Goal: Task Accomplishment & Management: Manage account settings

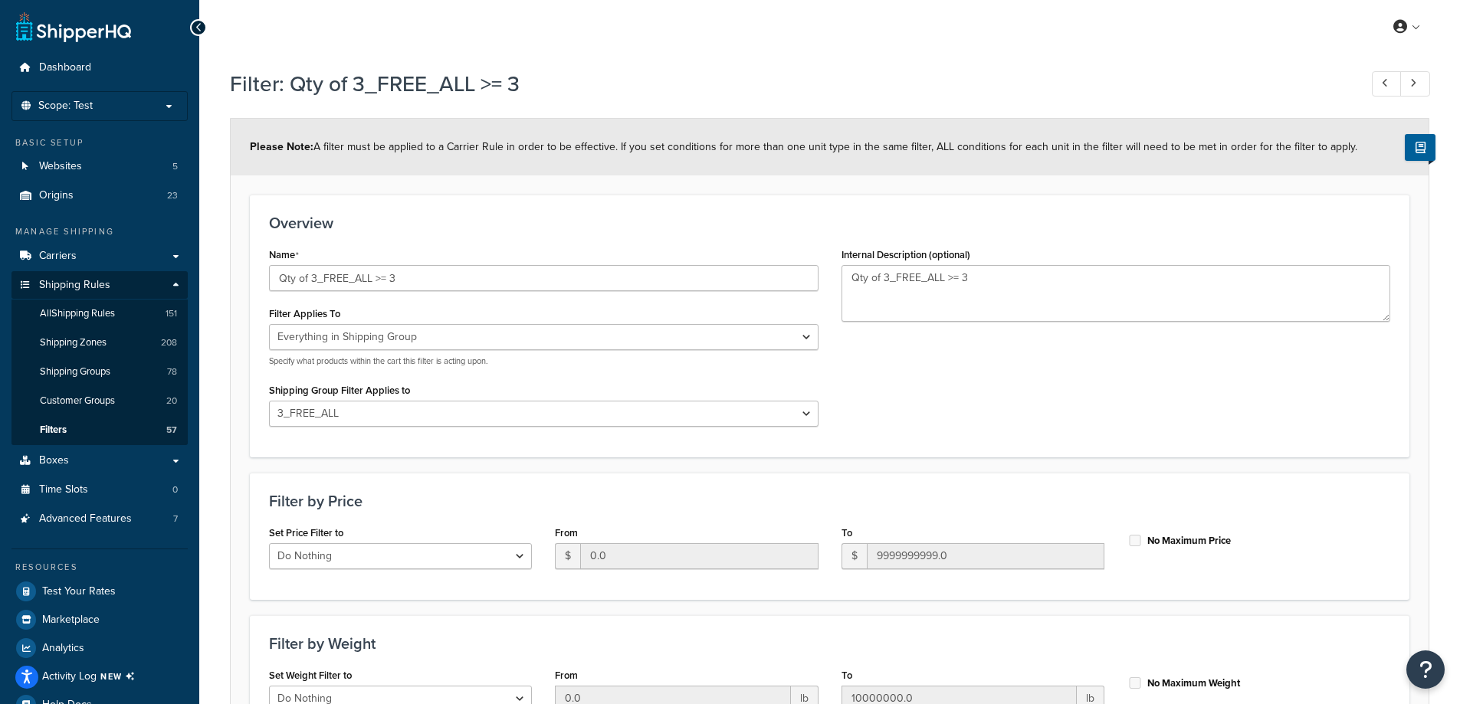
select select "SHIPPING_GROUP"
select select "282672"
select select "range"
select select "SHIPPING_GROUP"
select select "282672"
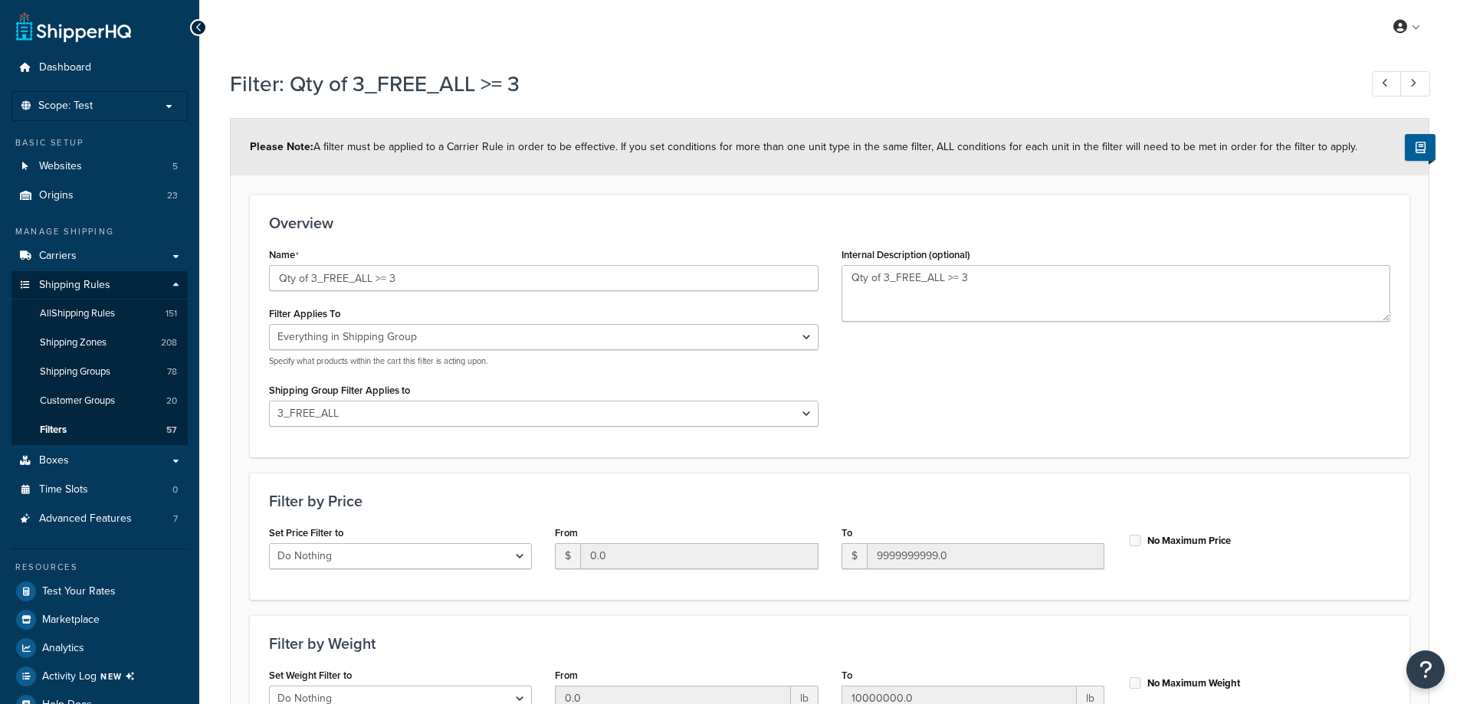
select select "range"
click at [91, 62] on link "Dashboard" at bounding box center [99, 68] width 176 height 28
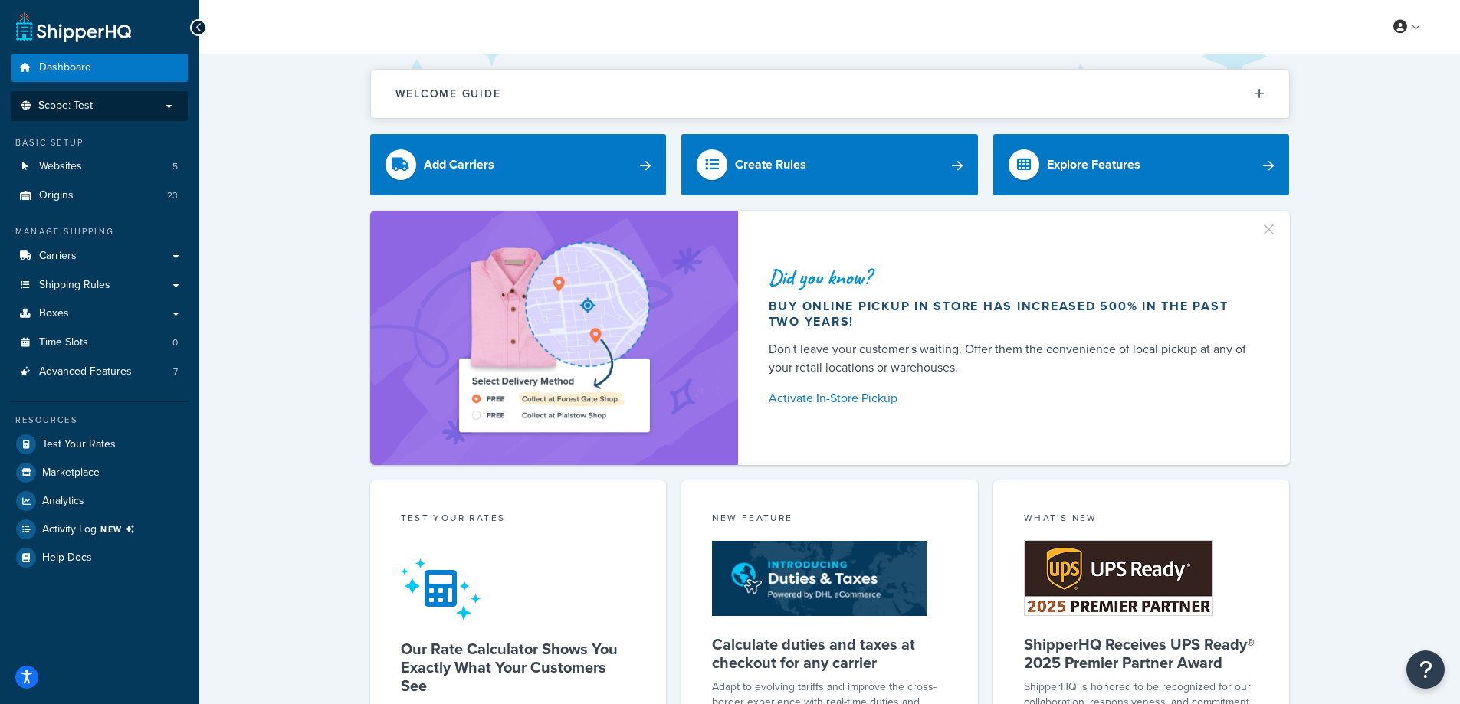
click at [110, 106] on p "Scope: Test" at bounding box center [99, 106] width 163 height 13
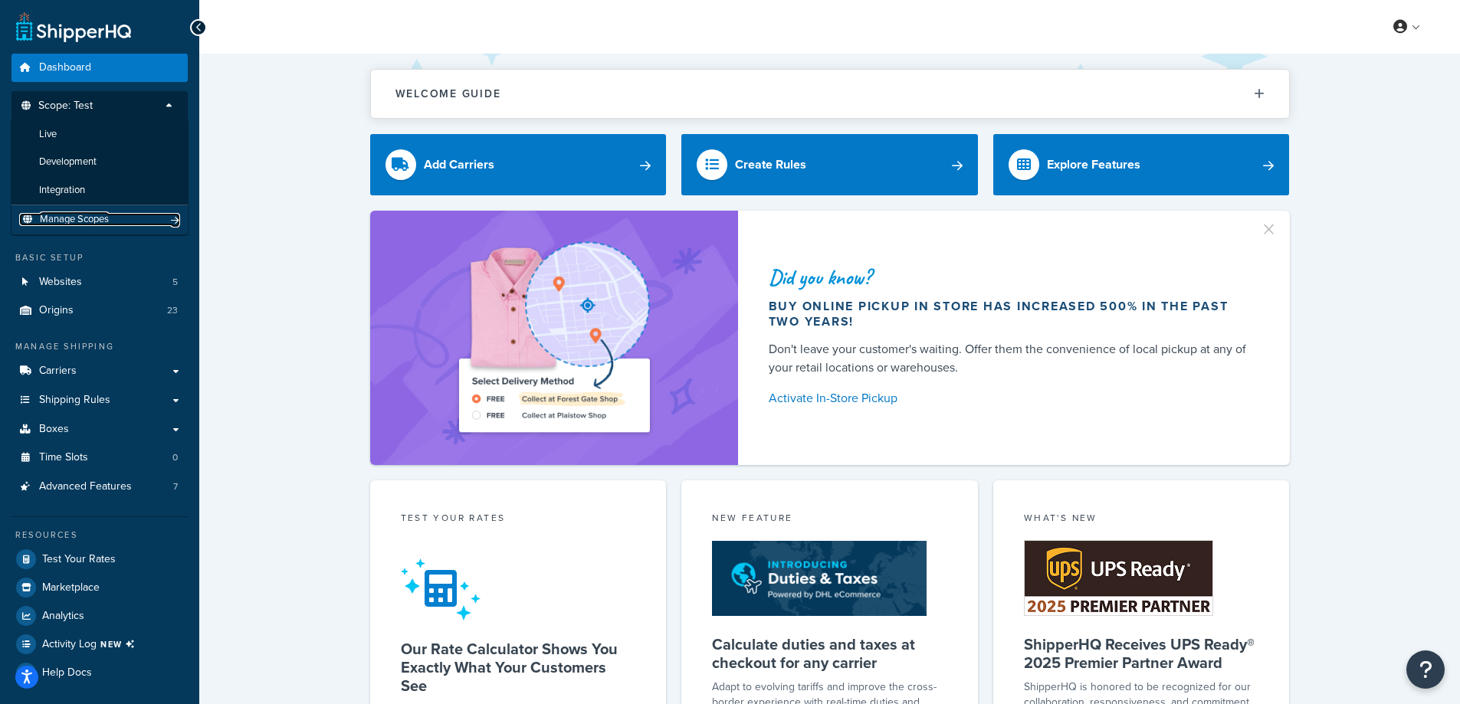
click at [94, 219] on span "Manage Scopes" at bounding box center [74, 219] width 69 height 13
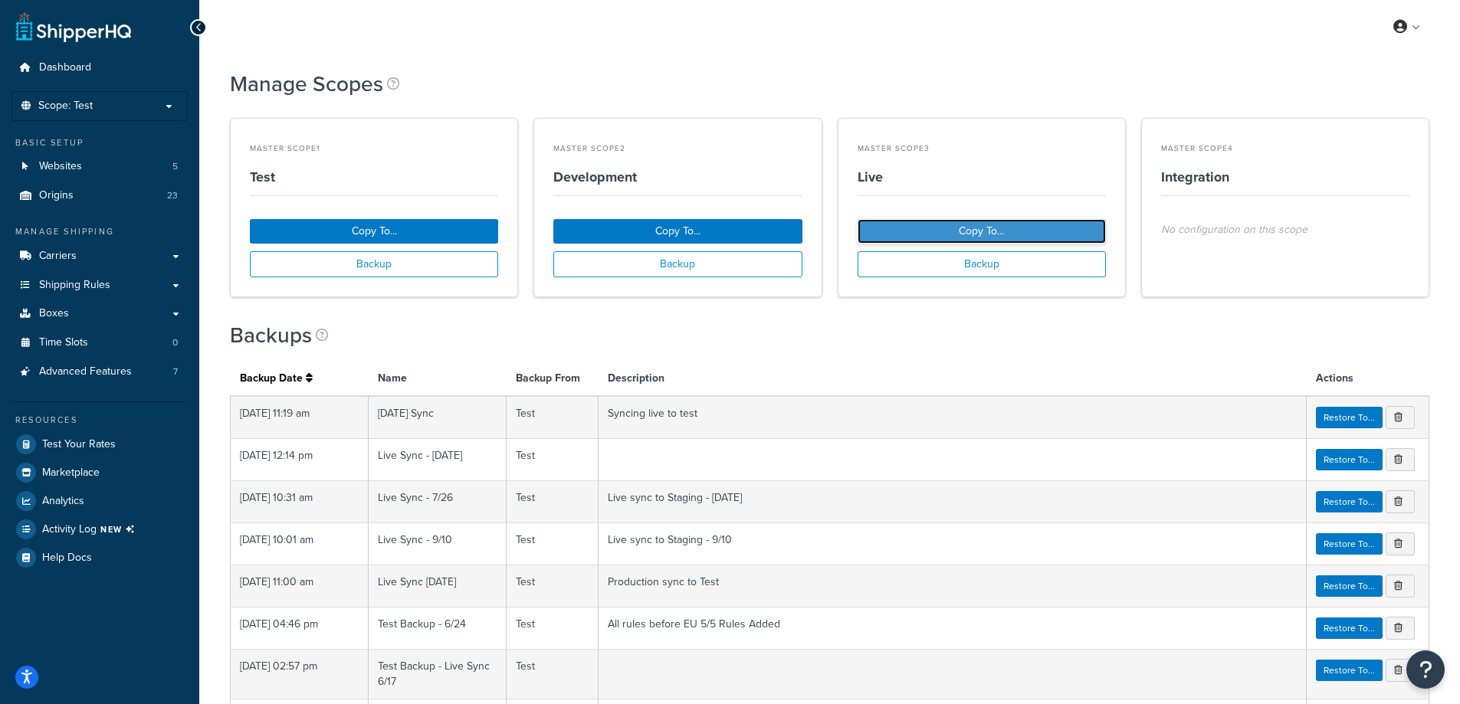
click at [1043, 231] on button "Copy To..." at bounding box center [982, 231] width 248 height 25
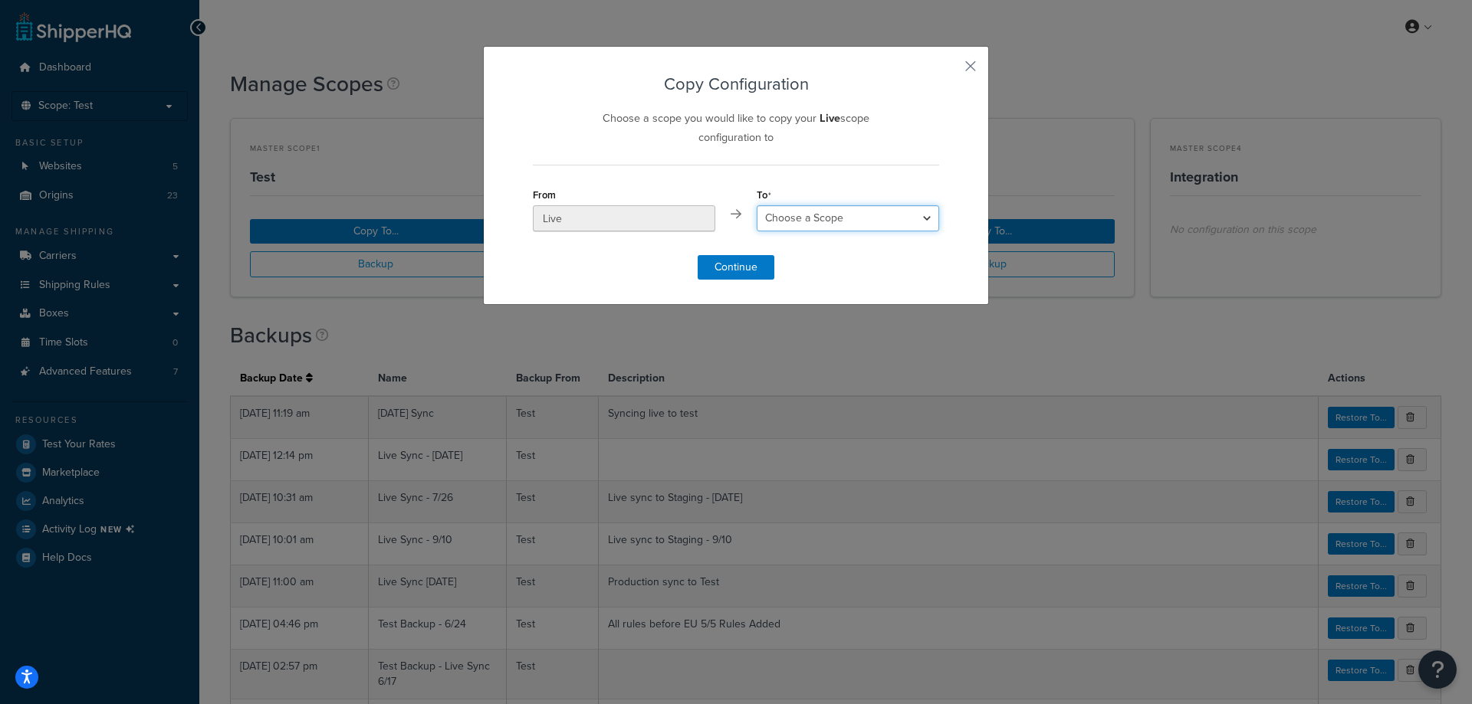
click at [910, 231] on select "Choose a Scope Test Development Integration" at bounding box center [848, 218] width 182 height 26
select select "211499"
click at [757, 205] on select "Choose a Scope Test Development Integration" at bounding box center [848, 218] width 182 height 26
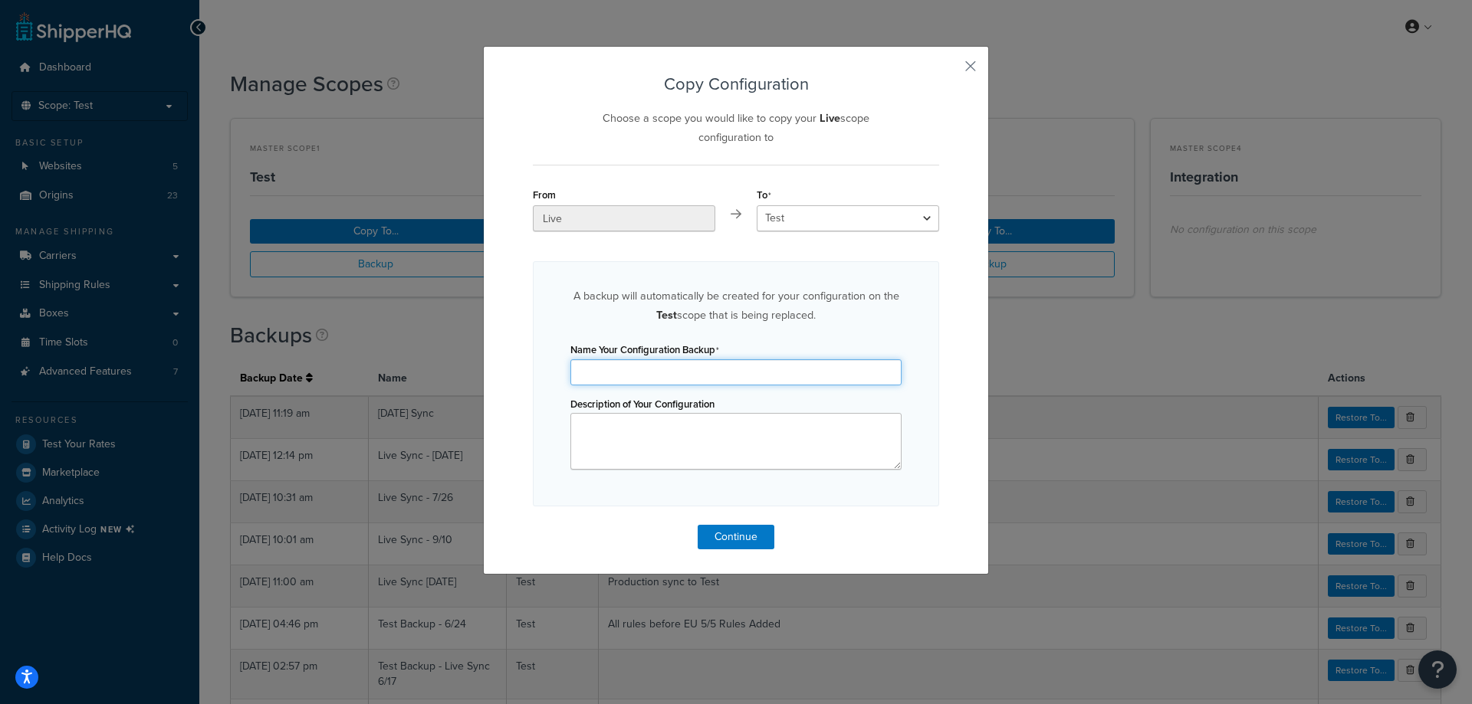
click at [748, 376] on input "Name Your Configuration Backup" at bounding box center [735, 373] width 331 height 26
type input "Live Sync - [DATE]"
click at [727, 436] on textarea "Description of Your Configuration" at bounding box center [735, 441] width 331 height 57
drag, startPoint x: 767, startPoint y: 59, endPoint x: 744, endPoint y: 61, distance: 23.1
click at [811, 87] on div "Copy Configuration Choose a scope you would like to copy your Live scope config…" at bounding box center [736, 310] width 506 height 529
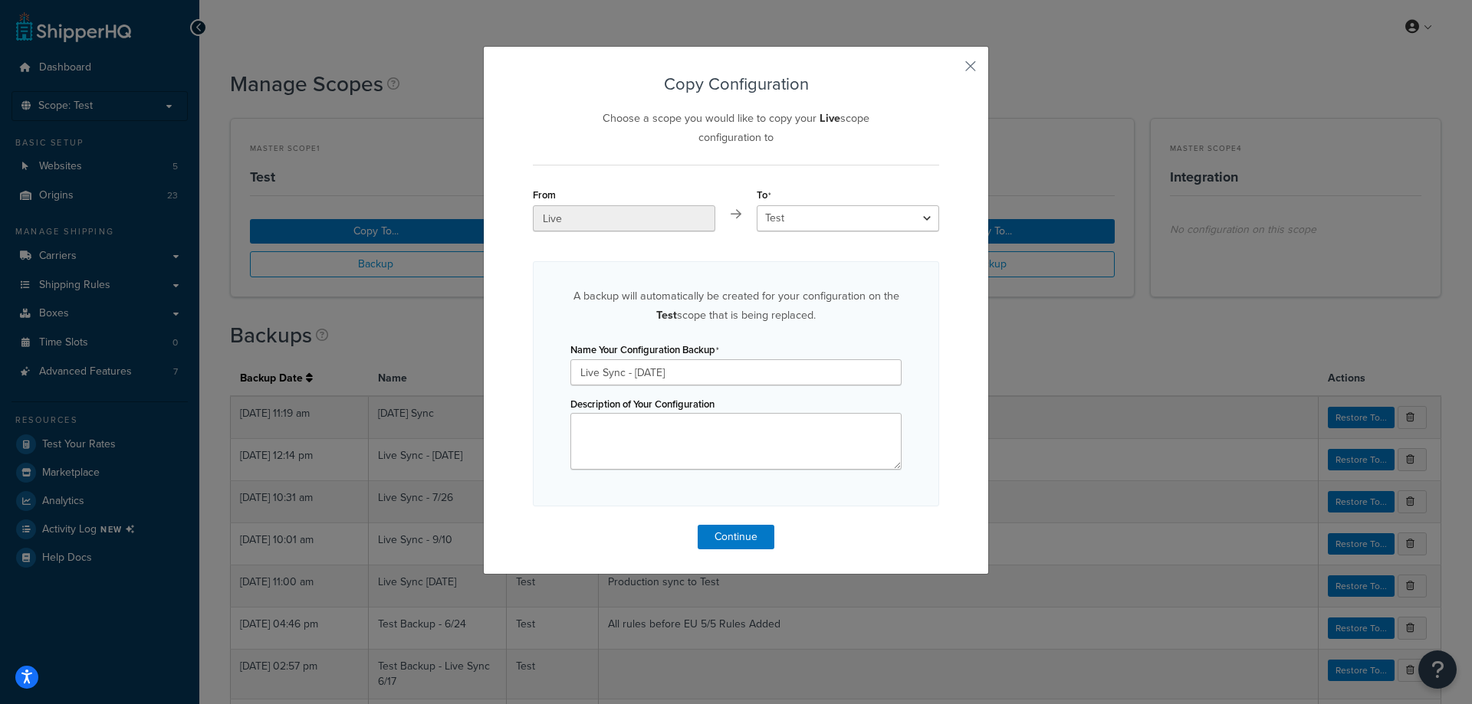
click at [744, 61] on div "Copy Configuration Choose a scope you would like to copy your Live scope config…" at bounding box center [736, 310] width 506 height 529
click at [653, 452] on textarea "Description of Your Configuration" at bounding box center [735, 441] width 331 height 57
type textarea "Production Sync to Test"
click at [741, 541] on button "Continue" at bounding box center [736, 537] width 77 height 25
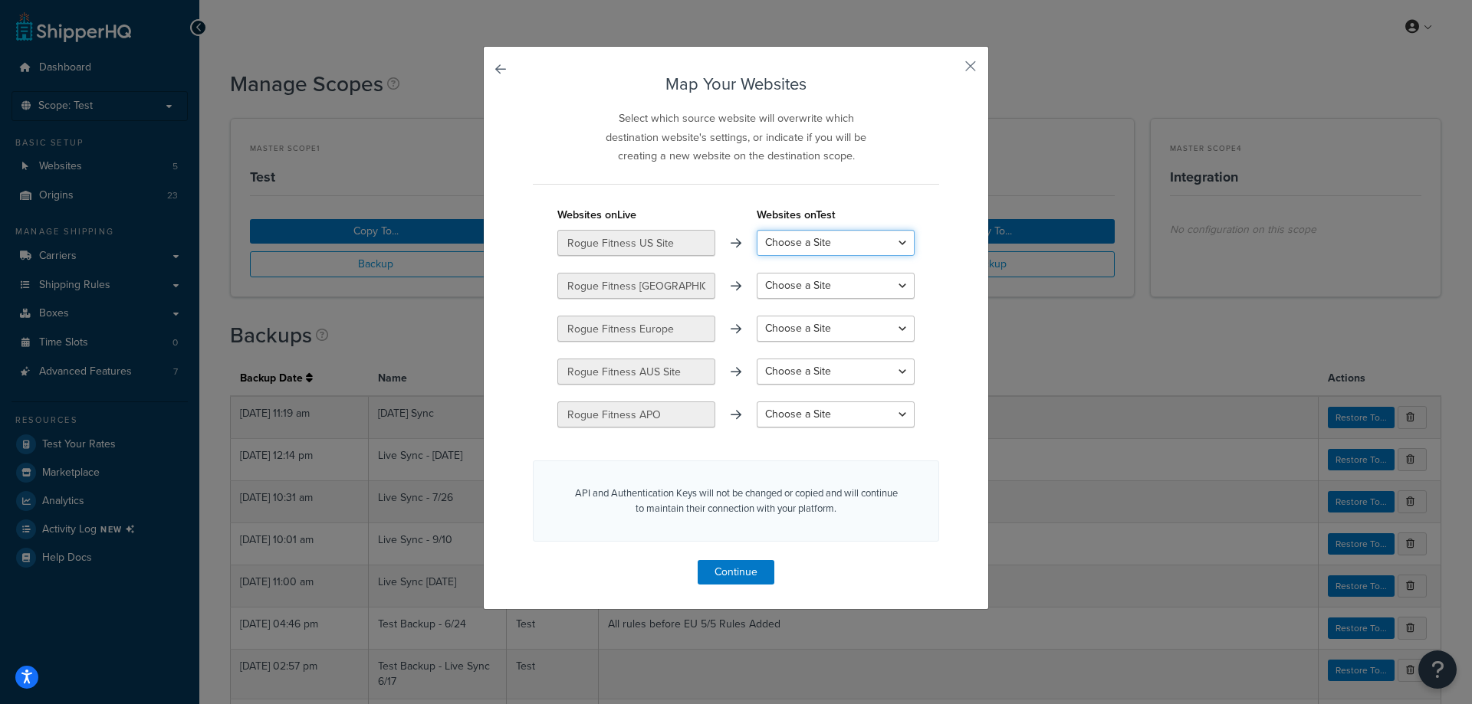
click at [818, 251] on select "Choose a Site Rogue Fitness US Site Rogue Fitness [GEOGRAPHIC_DATA] Rogue Fitne…" at bounding box center [836, 243] width 158 height 26
select select "Rogue Fitness US Site"
click at [757, 230] on select "Choose a Site Rogue Fitness US Site Rogue Fitness [GEOGRAPHIC_DATA] Rogue Fitne…" at bounding box center [836, 243] width 158 height 26
click at [814, 285] on select "Choose a Site Rogue Fitness [GEOGRAPHIC_DATA] Rogue Fitness Europe Rogue Fitnes…" at bounding box center [836, 286] width 158 height 26
select select "Rogue Fitness [GEOGRAPHIC_DATA]"
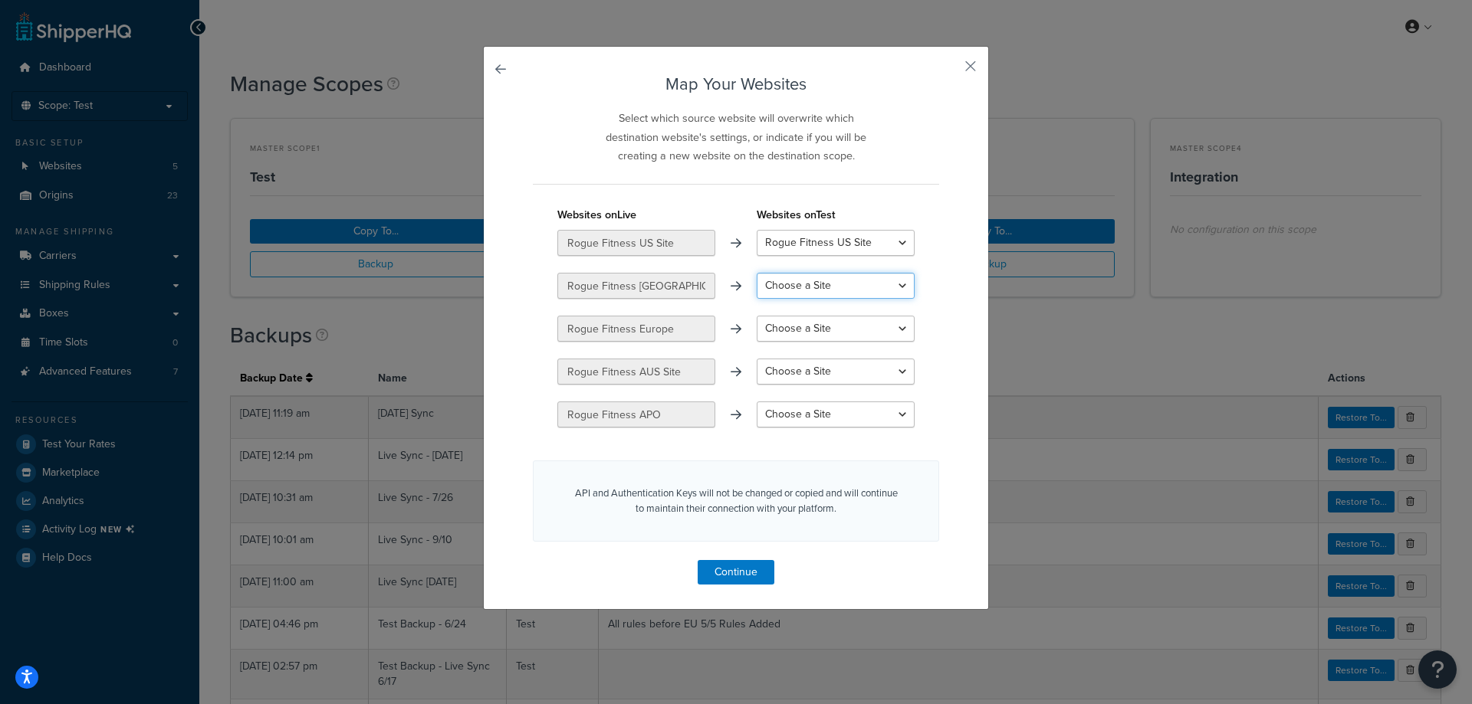
click at [757, 273] on select "Choose a Site Rogue Fitness [GEOGRAPHIC_DATA] Rogue Fitness Europe Rogue Fitnes…" at bounding box center [836, 286] width 158 height 26
click at [815, 333] on select "Choose a Site Rogue Fitness Europe Rogue Fitness AUS Site Rogue Fitness APO Cre…" at bounding box center [836, 329] width 158 height 26
select select "Rogue Fitness Europe"
click at [757, 316] on select "Choose a Site Rogue Fitness Europe Rogue Fitness AUS Site Rogue Fitness APO Cre…" at bounding box center [836, 329] width 158 height 26
click at [819, 380] on select "Choose a Site Rogue Fitness AUS Site Rogue Fitness APO Create a New Site" at bounding box center [836, 372] width 158 height 26
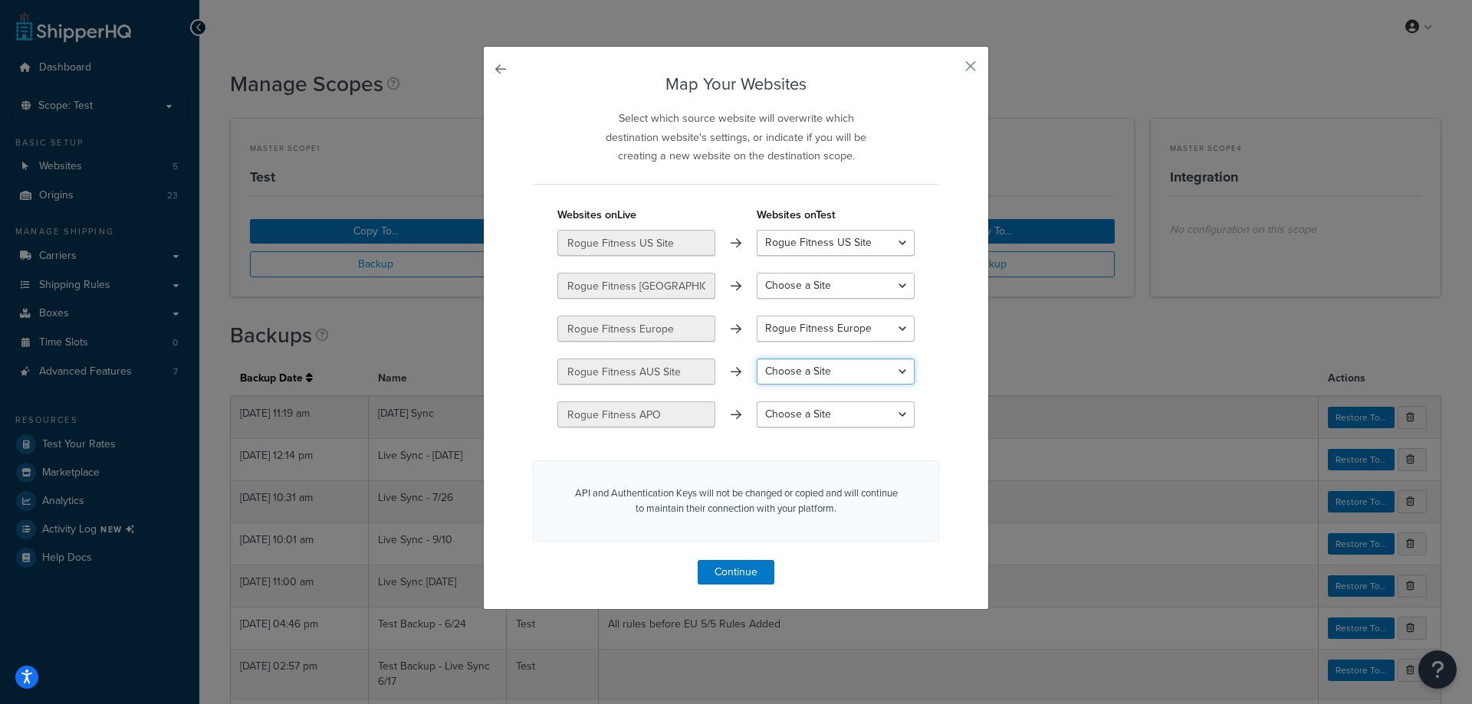
select select "Rogue Fitness AUS Site"
click at [757, 359] on select "Choose a Site Rogue Fitness AUS Site Rogue Fitness APO Create a New Site" at bounding box center [836, 372] width 158 height 26
click at [819, 411] on select "Choose a Site Rogue Fitness APO Create a New Site" at bounding box center [836, 415] width 158 height 26
select select "Rogue Fitness APO"
click at [757, 402] on select "Choose a Site Rogue Fitness APO Create a New Site" at bounding box center [836, 415] width 158 height 26
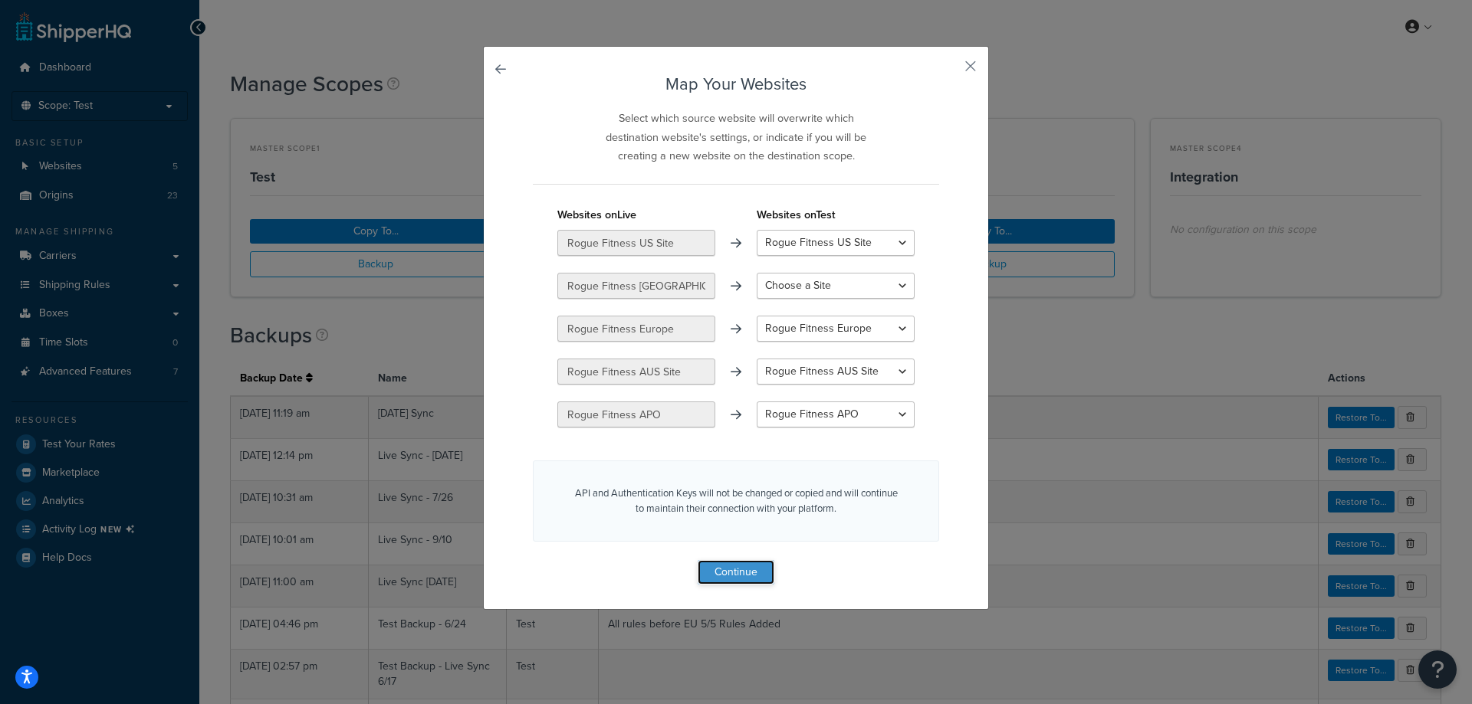
click at [760, 576] on button "Continue" at bounding box center [736, 572] width 77 height 25
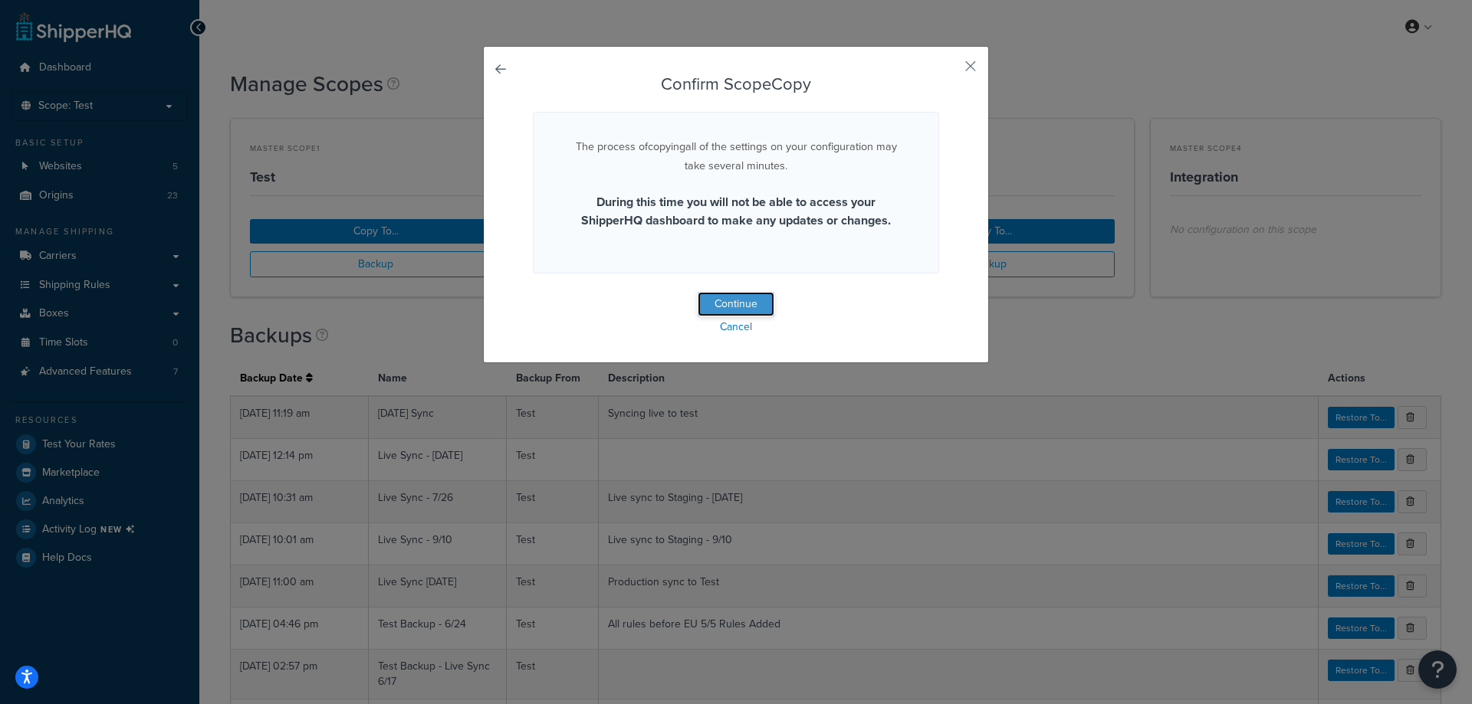
click at [743, 303] on button "Continue" at bounding box center [736, 304] width 77 height 25
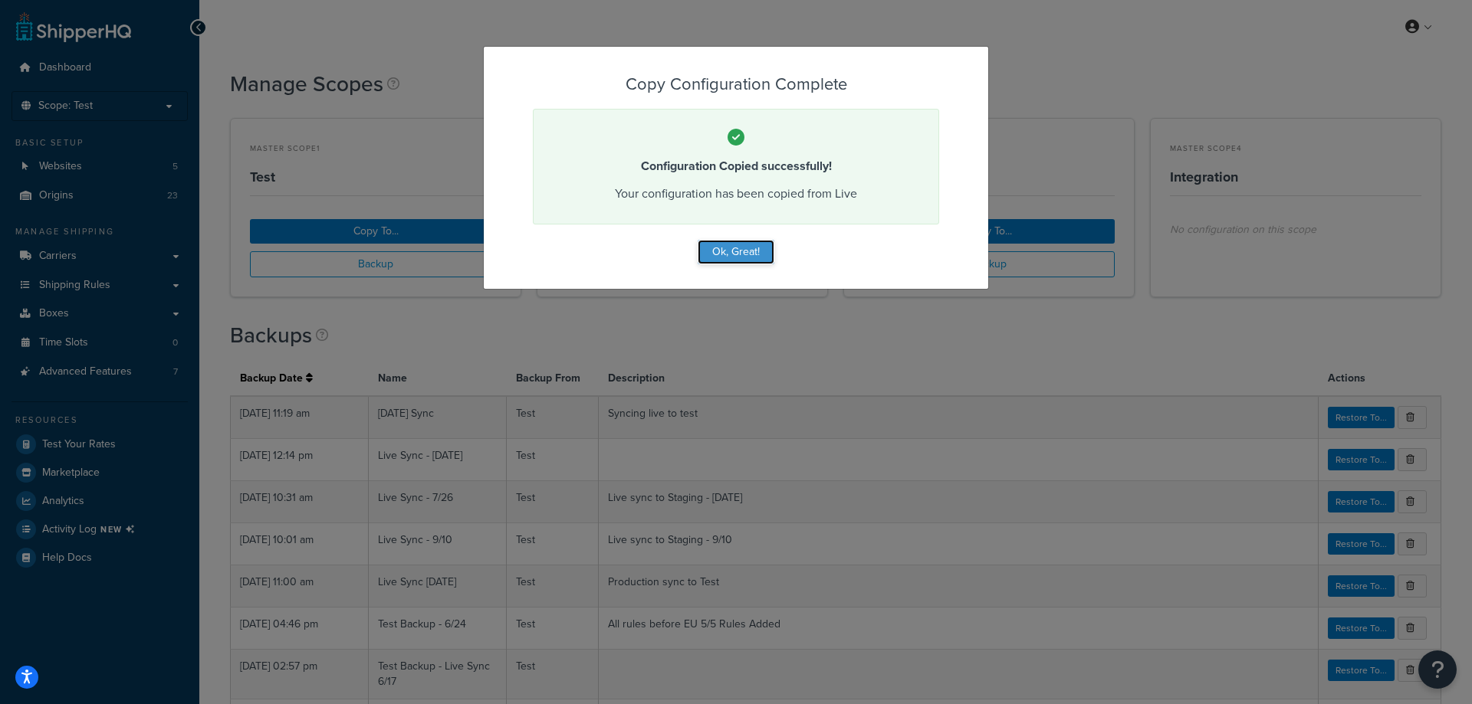
click at [734, 252] on button "Ok, Great!" at bounding box center [736, 252] width 77 height 25
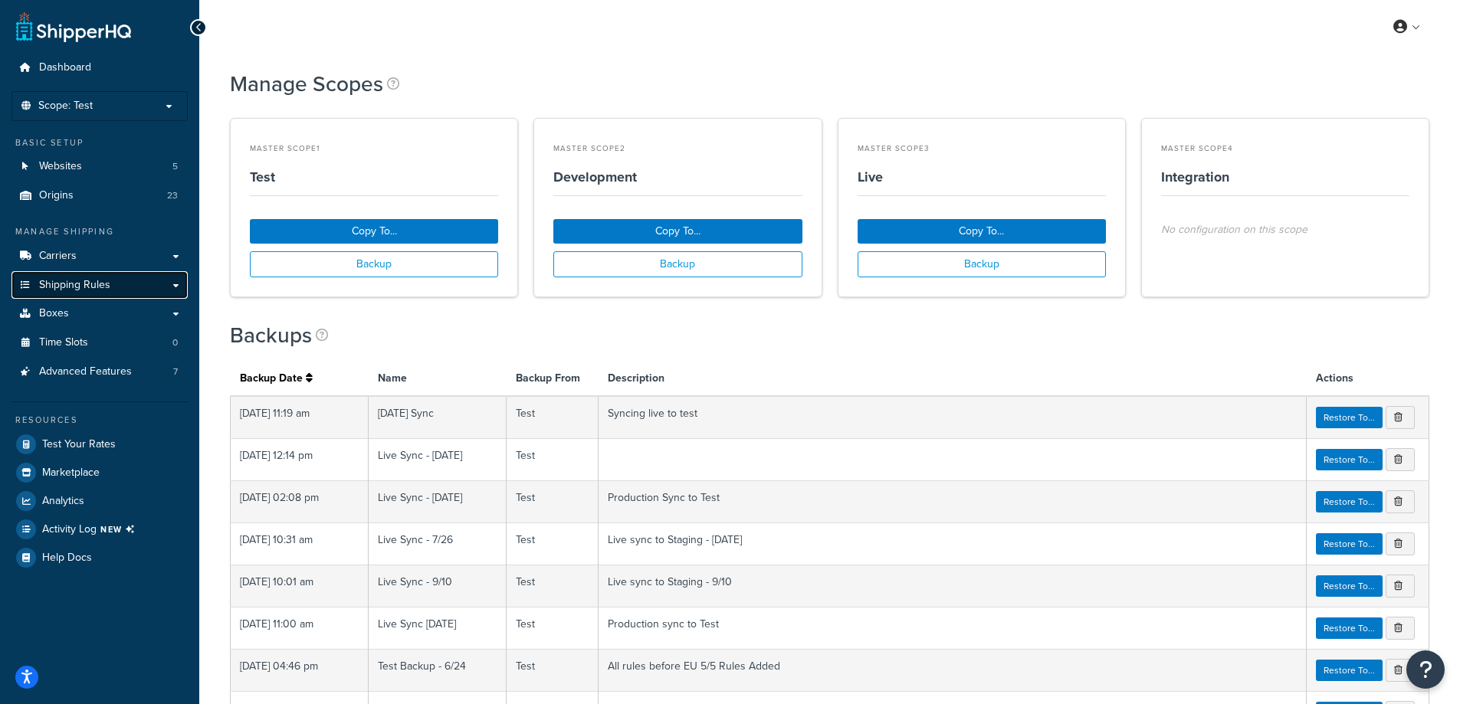
click at [94, 293] on link "Shipping Rules" at bounding box center [99, 285] width 176 height 28
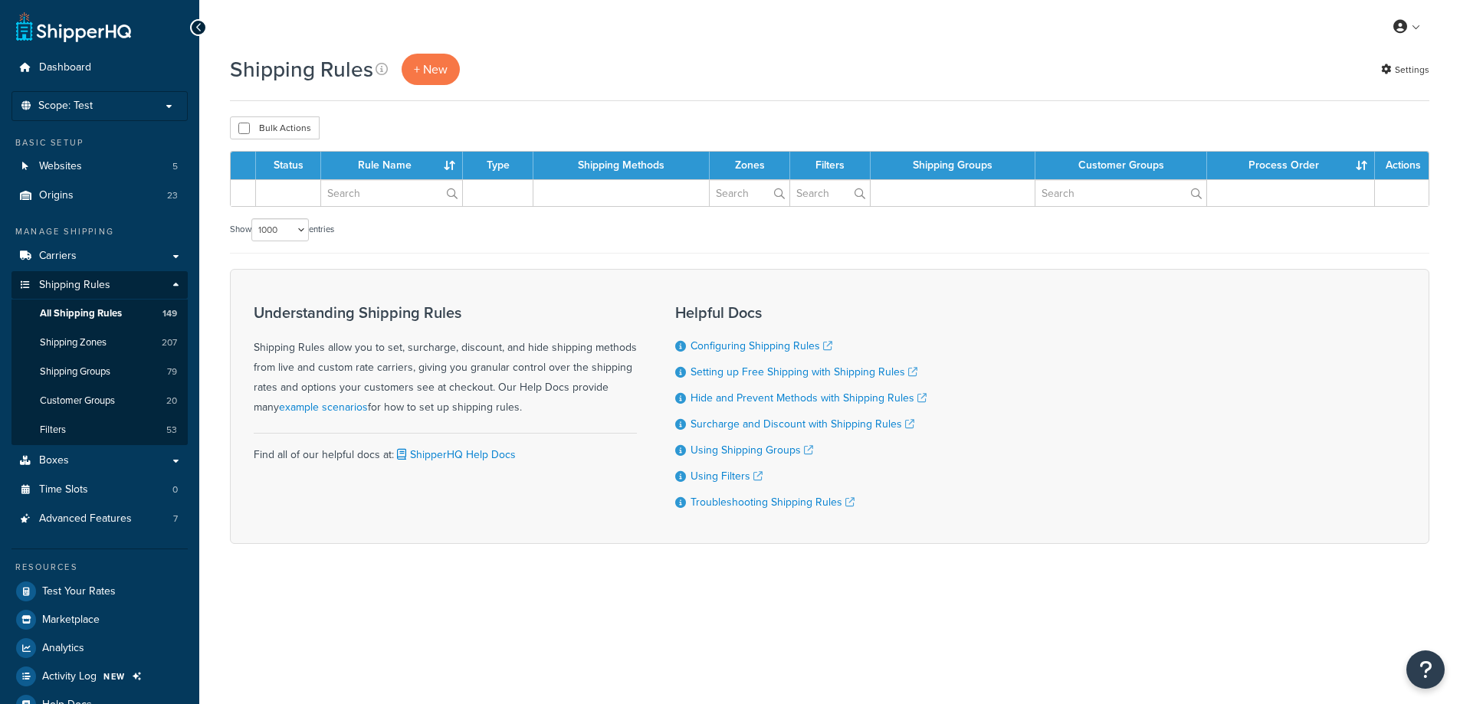
select select "1000"
